Goal: Navigation & Orientation: Understand site structure

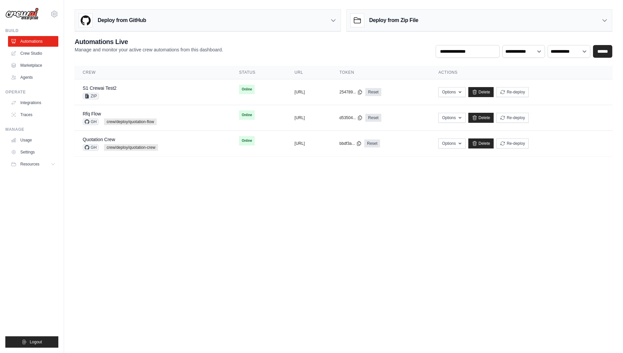
click at [209, 289] on body "jae-hyun.lee@kt.com Settings Build Automations Crew Studio" at bounding box center [311, 176] width 623 height 353
click at [177, 95] on div "S1 Crewai Test2 ZIP" at bounding box center [153, 92] width 140 height 15
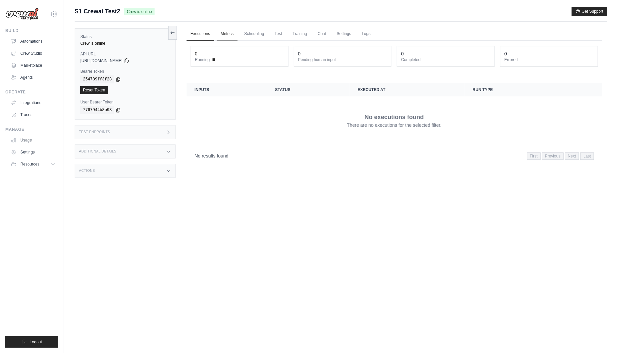
click at [219, 31] on link "Metrics" at bounding box center [227, 34] width 21 height 14
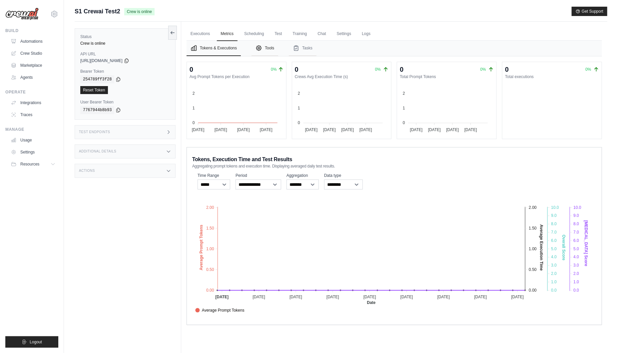
click at [265, 48] on button "Tools" at bounding box center [265, 48] width 27 height 15
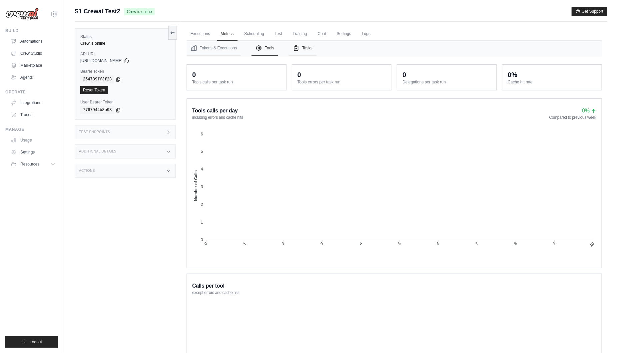
click at [306, 51] on button "Tasks" at bounding box center [303, 48] width 28 height 15
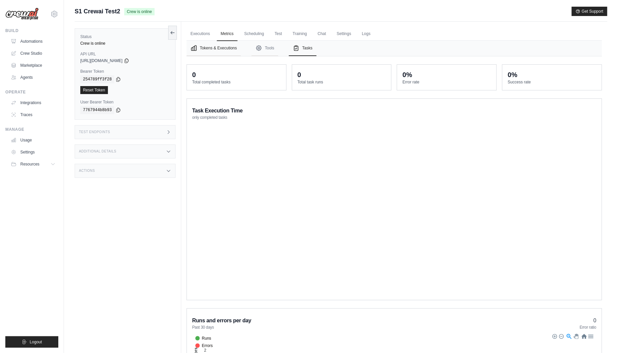
click at [215, 51] on button "Tokens & Executions" at bounding box center [214, 48] width 54 height 15
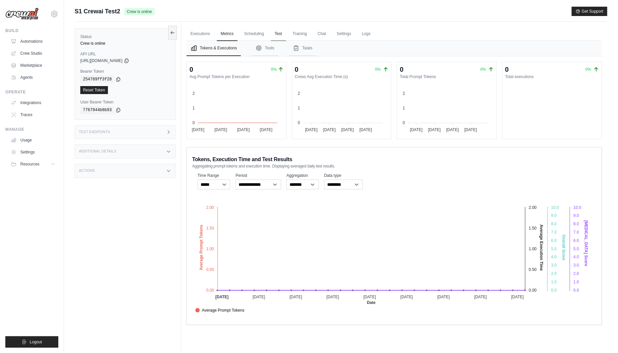
click at [280, 35] on link "Test" at bounding box center [278, 34] width 15 height 14
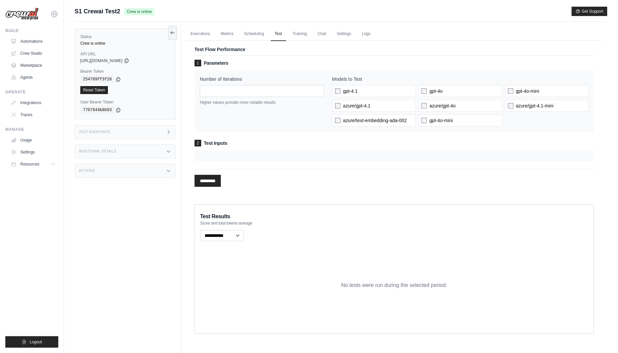
click at [261, 161] on div at bounding box center [395, 155] width 400 height 11
click at [252, 152] on div at bounding box center [395, 155] width 400 height 11
click at [28, 151] on link "Settings" at bounding box center [34, 152] width 50 height 11
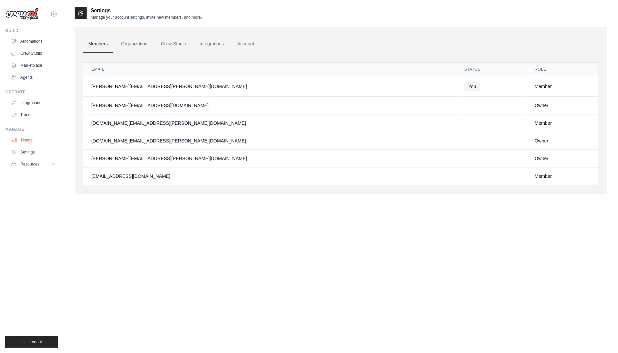
click at [27, 140] on link "Usage" at bounding box center [34, 140] width 50 height 11
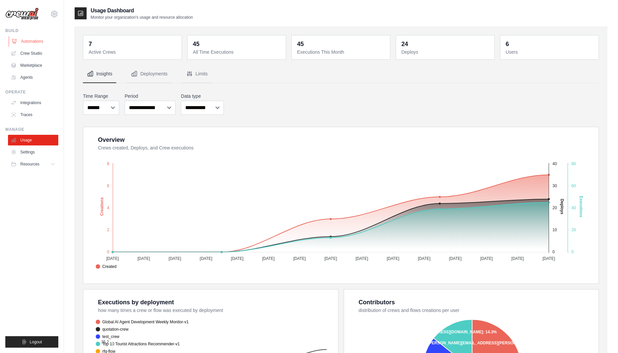
click at [39, 40] on link "Automations" at bounding box center [34, 41] width 50 height 11
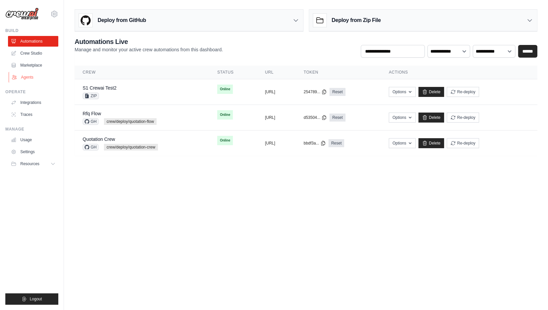
click at [33, 77] on link "Agents" at bounding box center [34, 77] width 50 height 11
